Goal: Task Accomplishment & Management: Use online tool/utility

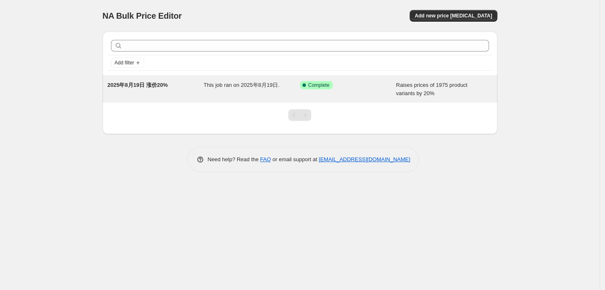
click at [392, 92] on div "Success Complete Complete" at bounding box center [348, 89] width 96 height 17
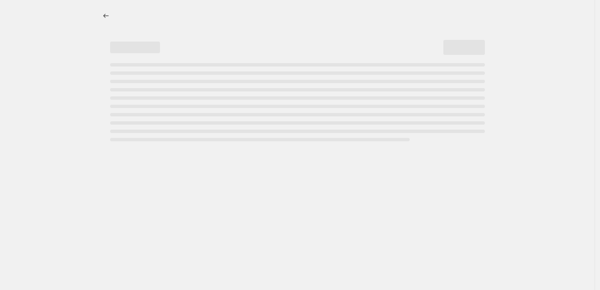
select select "percentage"
select select "pp"
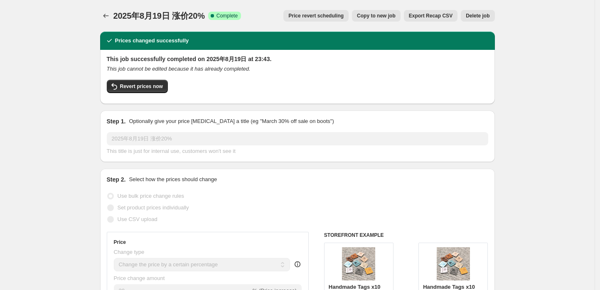
drag, startPoint x: 133, startPoint y: 85, endPoint x: 141, endPoint y: 99, distance: 16.6
click at [141, 99] on div "This job successfully completed on 2025年8月19日 at 23:43. This job cannot be edit…" at bounding box center [297, 77] width 395 height 54
drag, startPoint x: 168, startPoint y: 88, endPoint x: 120, endPoint y: 88, distance: 47.8
click at [120, 88] on div "Revert prices now" at bounding box center [298, 88] width 382 height 17
click at [141, 86] on span "Revert prices now" at bounding box center [141, 86] width 43 height 7
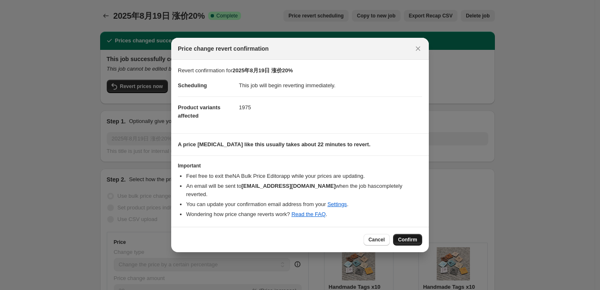
click at [405, 236] on span "Confirm" at bounding box center [407, 239] width 19 height 7
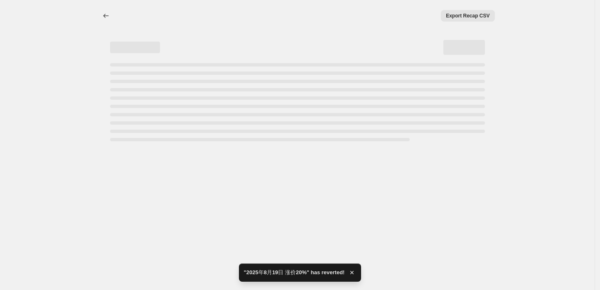
select select "percentage"
select select "pp"
